Goal: Information Seeking & Learning: Understand process/instructions

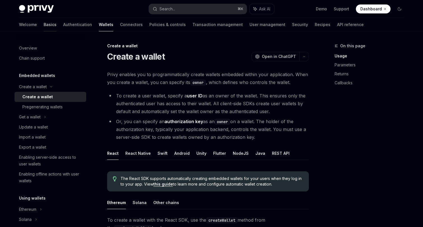
click at [44, 27] on link "Basics" at bounding box center [50, 24] width 13 height 13
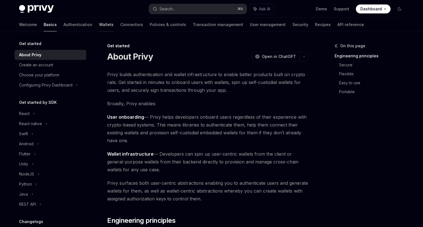
click at [99, 27] on link "Wallets" at bounding box center [106, 24] width 15 height 13
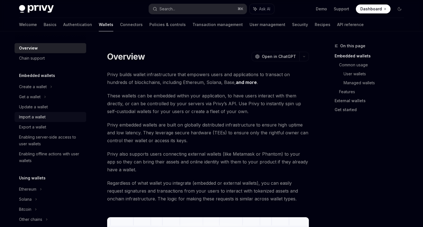
click at [36, 117] on div "Import a wallet" at bounding box center [32, 116] width 27 height 7
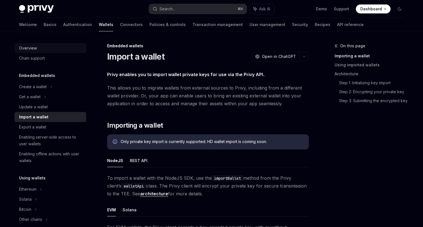
click at [25, 44] on link "Overview" at bounding box center [51, 48] width 72 height 10
type textarea "*"
